Goal: Task Accomplishment & Management: Manage account settings

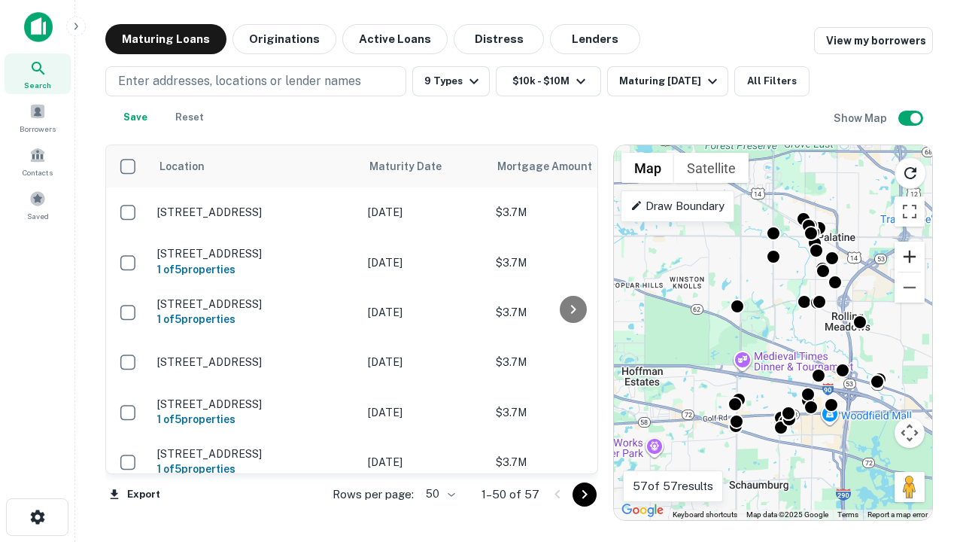
click at [910, 257] on button "Zoom in" at bounding box center [910, 257] width 30 height 30
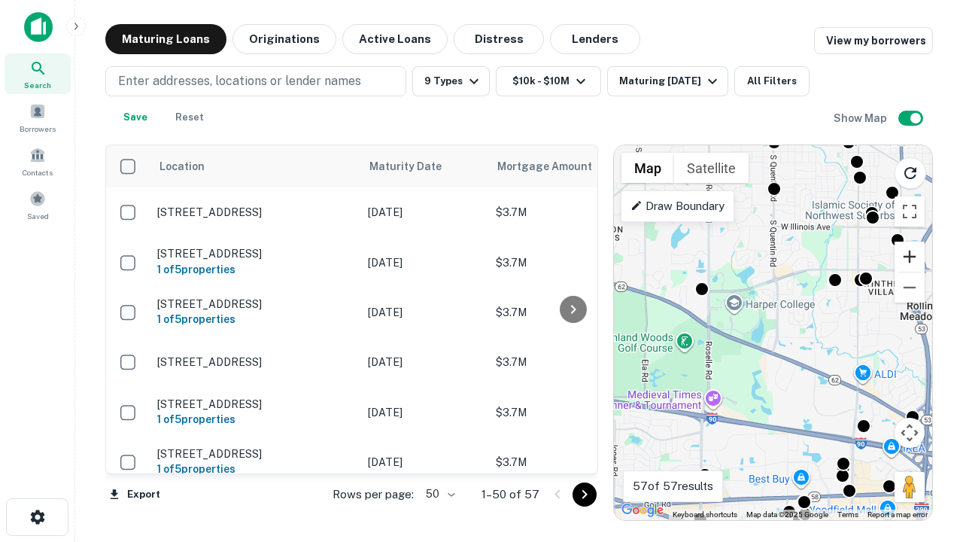
click at [910, 257] on button "Zoom in" at bounding box center [910, 257] width 30 height 30
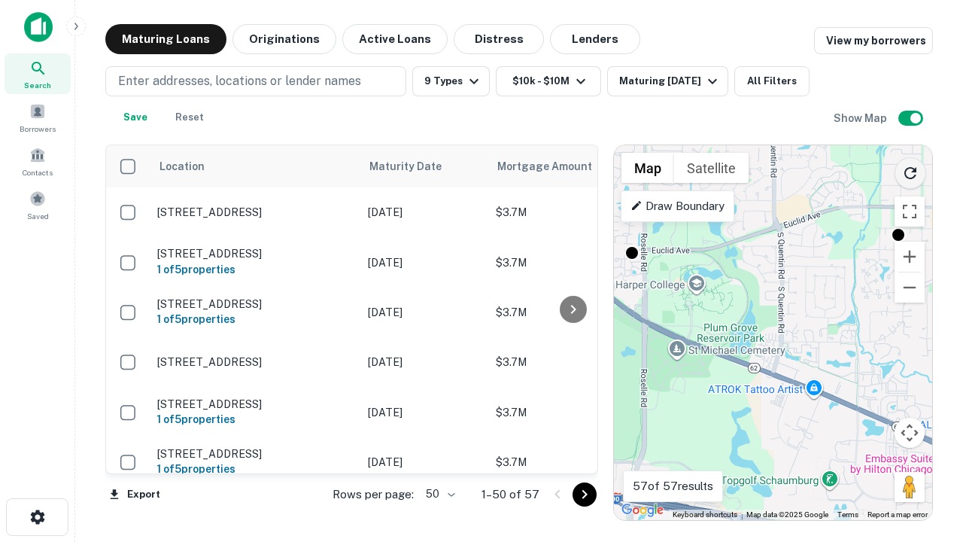
click at [911, 170] on icon "Reload search area" at bounding box center [911, 173] width 18 height 18
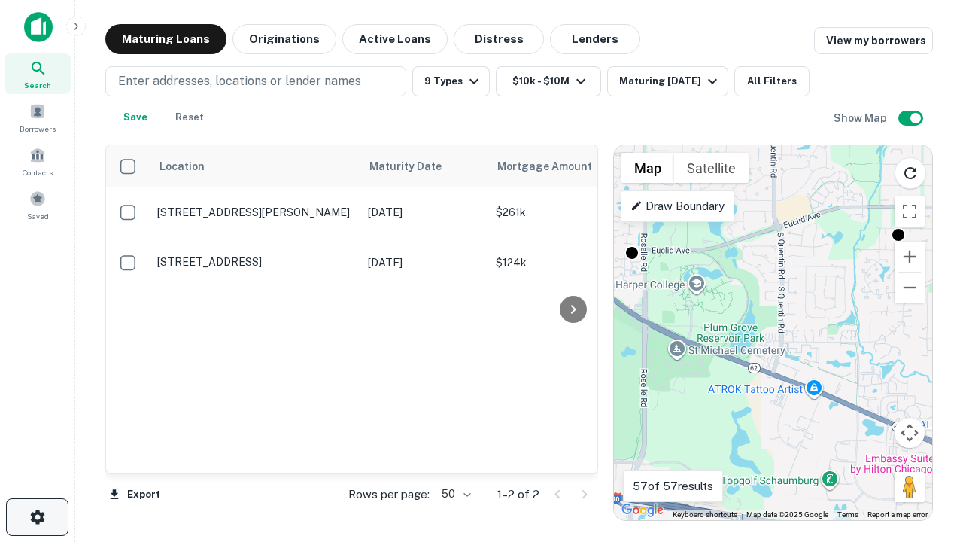
click at [37, 517] on icon "button" at bounding box center [38, 517] width 18 height 18
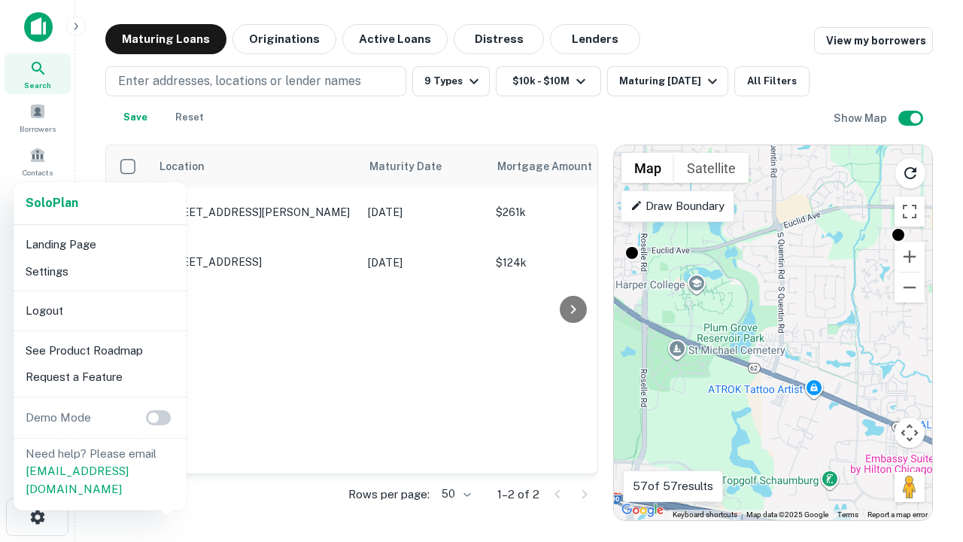
click at [99, 310] on li "Logout" at bounding box center [100, 310] width 161 height 27
